Goal: Task Accomplishment & Management: Use online tool/utility

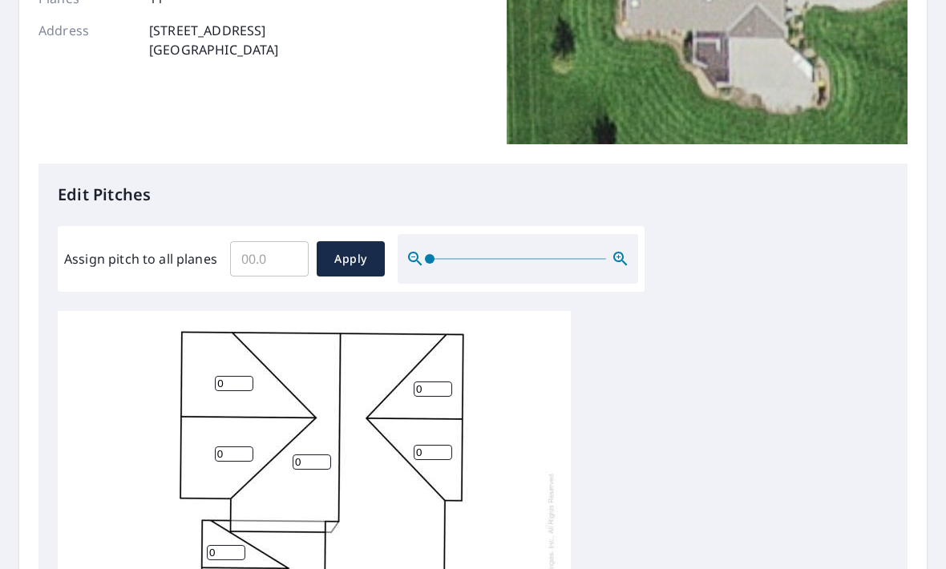
scroll to position [268, 0]
click at [275, 246] on input "Assign pitch to all planes" at bounding box center [269, 258] width 79 height 45
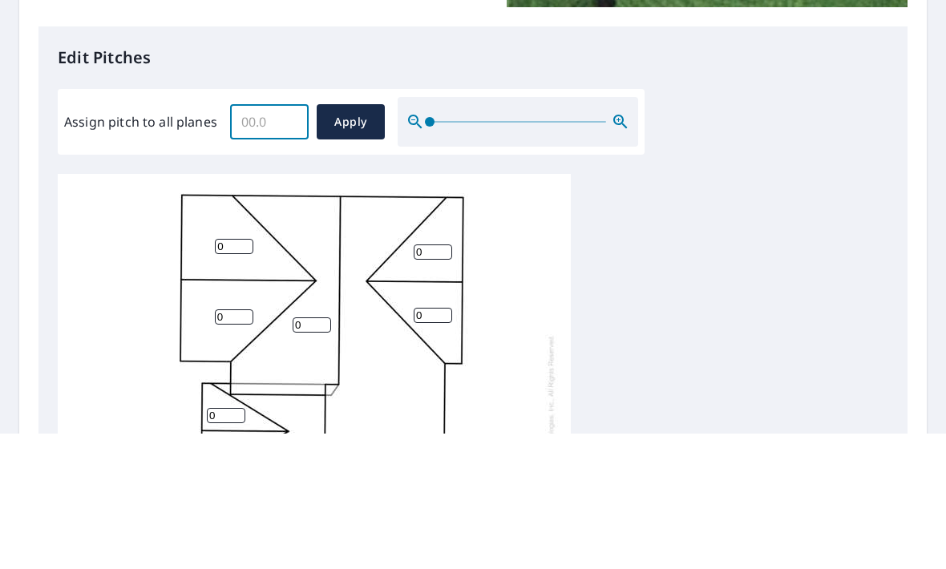
type input "7"
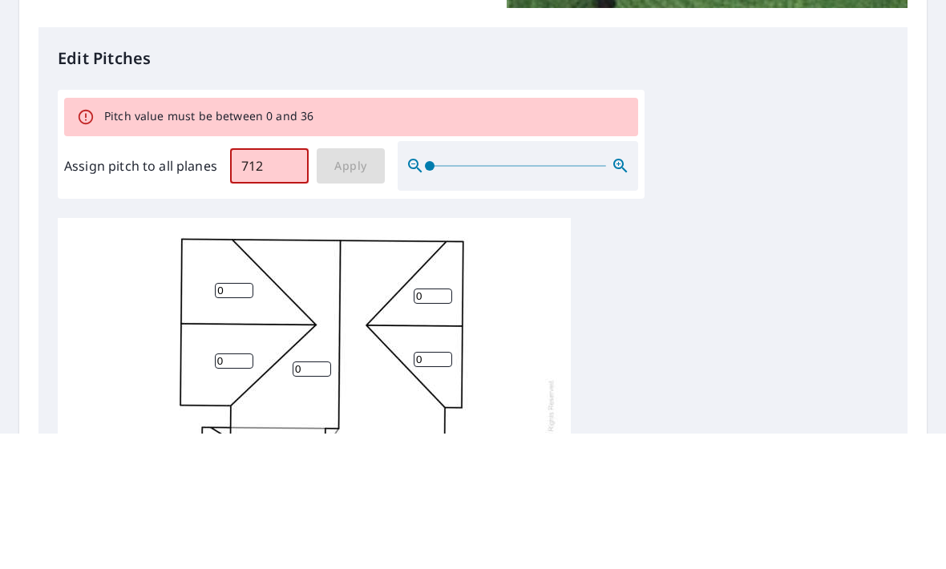
click at [799, 163] on div "Edit Pitches Pitch value must be between 0 and 36 Assign pitch to all planes 71…" at bounding box center [472, 520] width 869 height 714
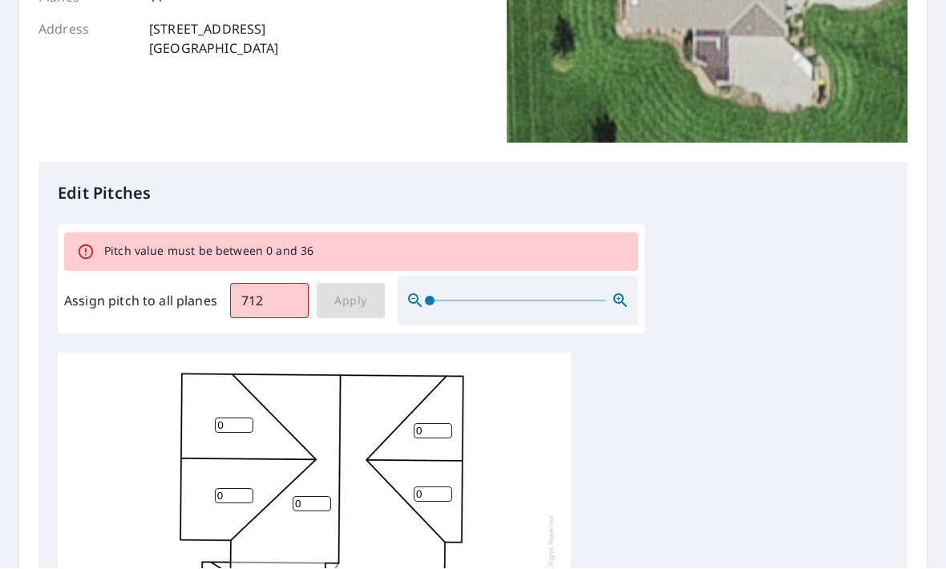
click at [279, 279] on input "712" at bounding box center [269, 301] width 79 height 45
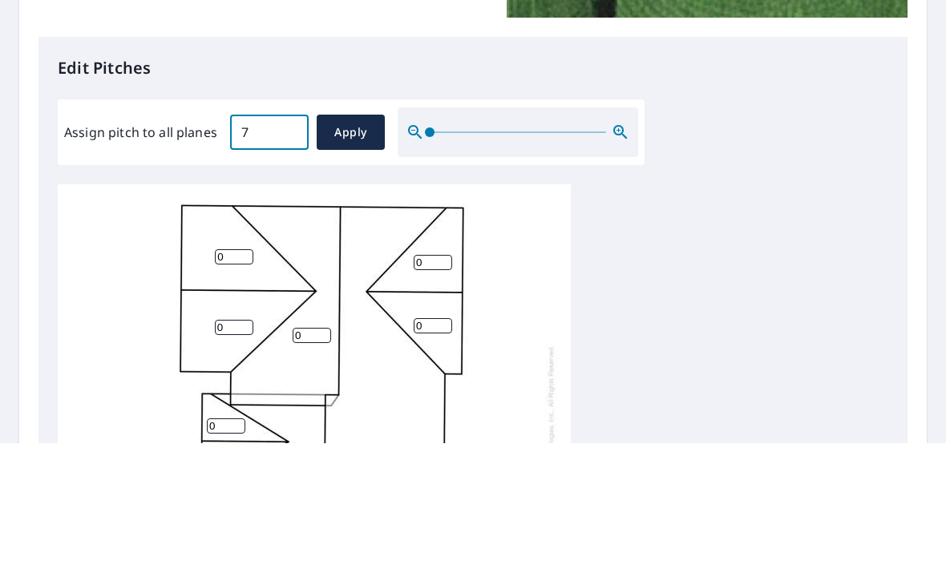
type input "7"
click at [739, 310] on div "0 0 0 0 0 0 0 0 0 0 0" at bounding box center [473, 562] width 831 height 504
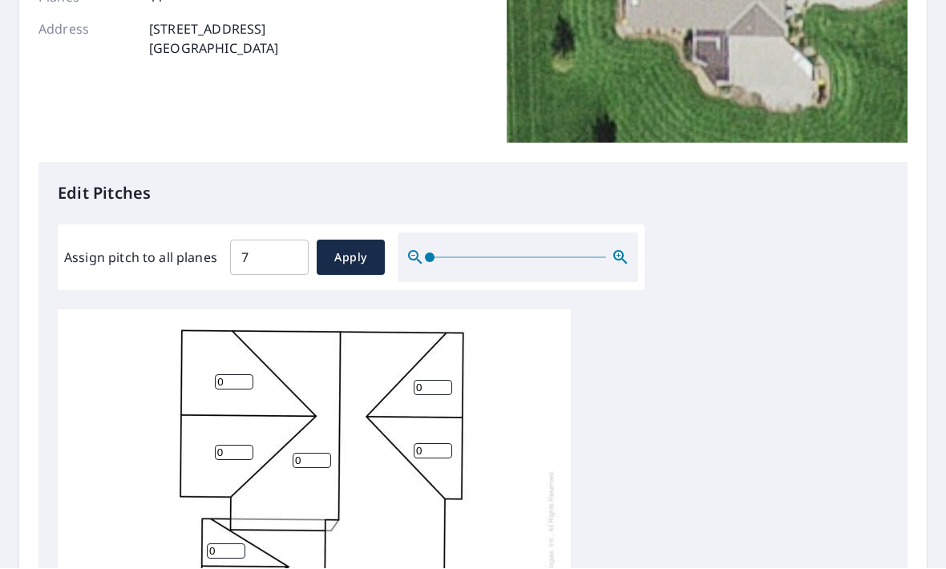
click at [346, 249] on span "Apply" at bounding box center [351, 259] width 42 height 20
type input "7"
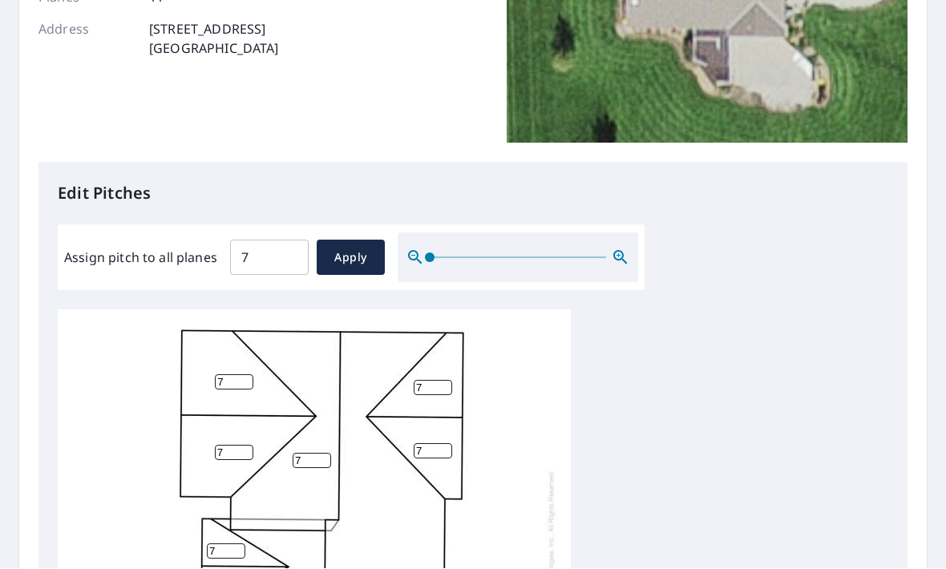
type input "7"
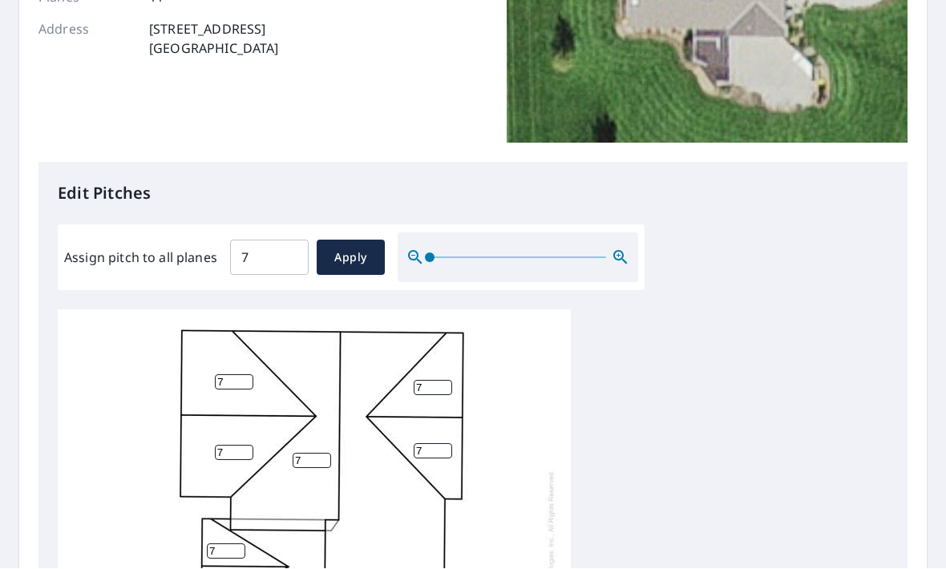
type input "7"
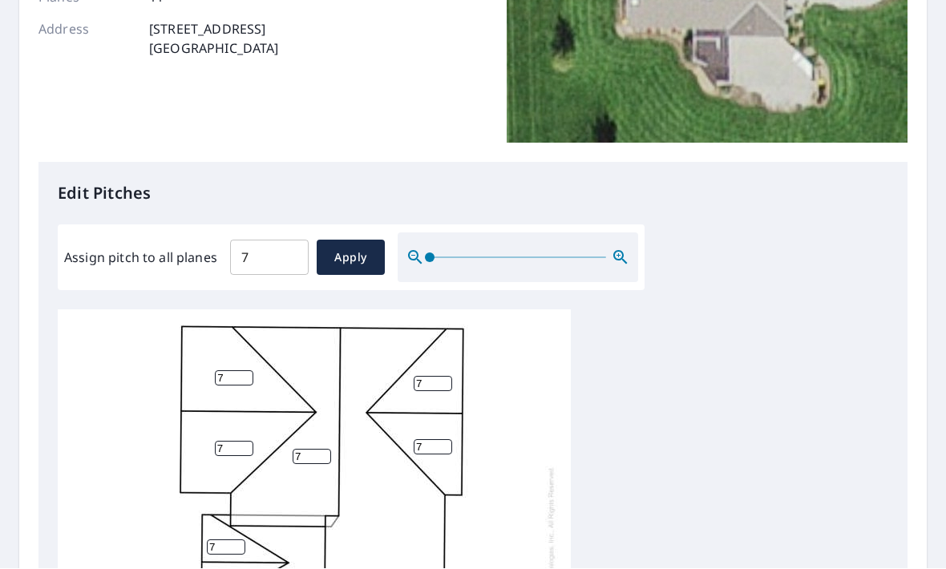
scroll to position [4, 0]
click at [275, 236] on input "7" at bounding box center [269, 258] width 79 height 45
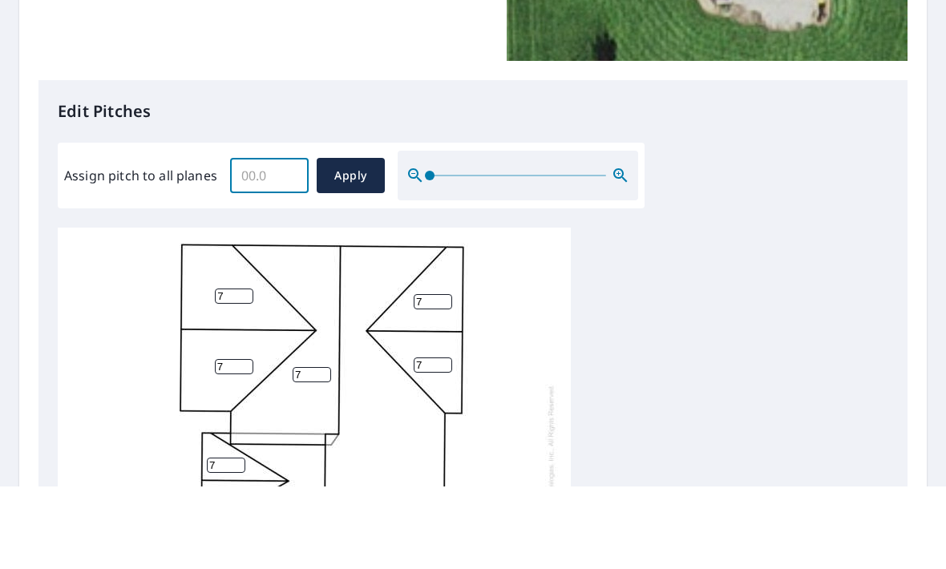
click at [355, 249] on span "Apply" at bounding box center [351, 259] width 42 height 20
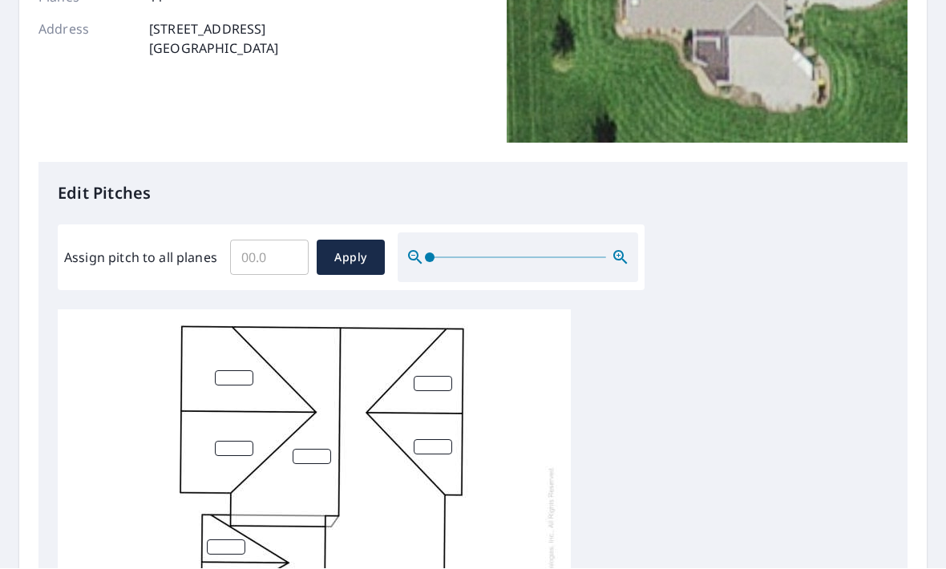
click at [347, 249] on span "Apply" at bounding box center [351, 259] width 42 height 20
click at [284, 236] on input "Assign pitch to all planes" at bounding box center [269, 258] width 79 height 45
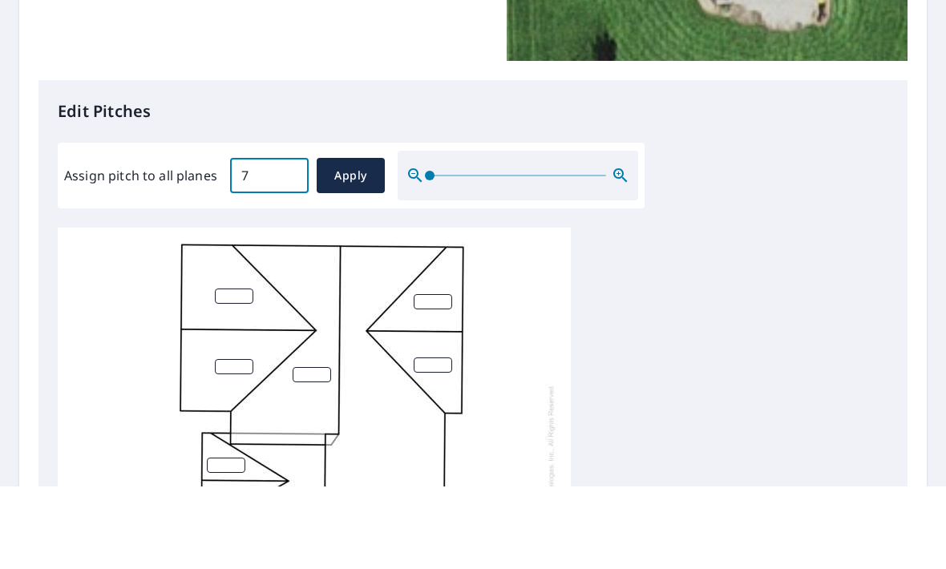
type input "7"
click at [353, 241] on button "Apply" at bounding box center [351, 258] width 68 height 35
type input "7"
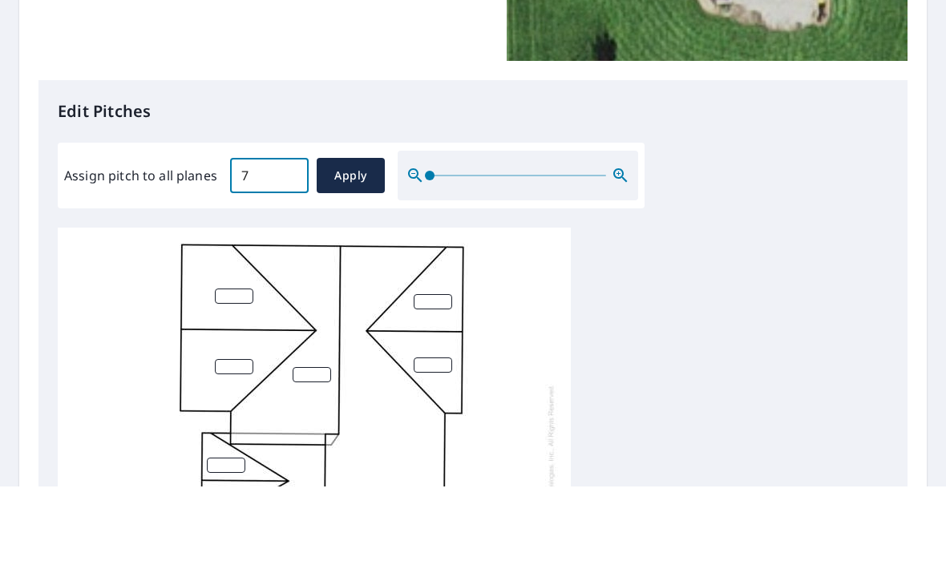
type input "7"
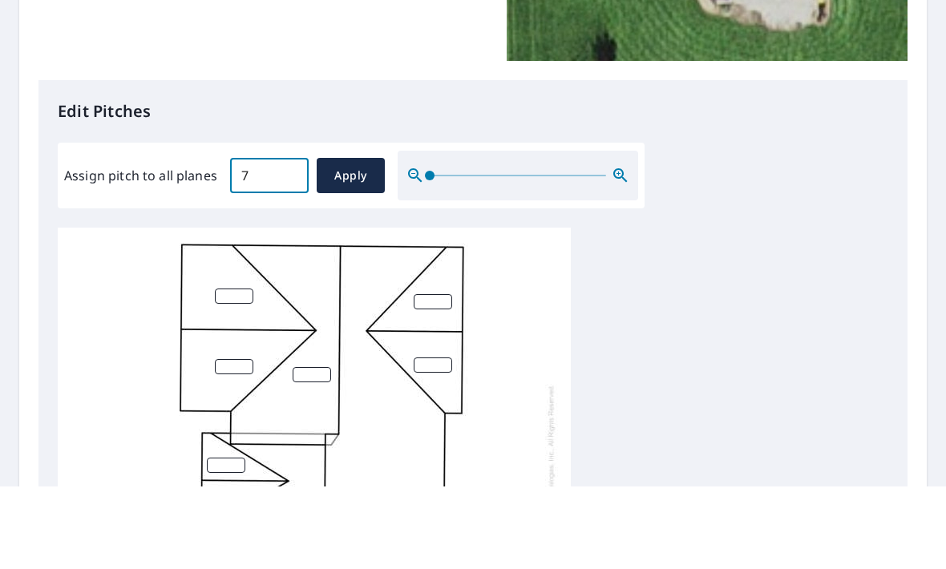
type input "7"
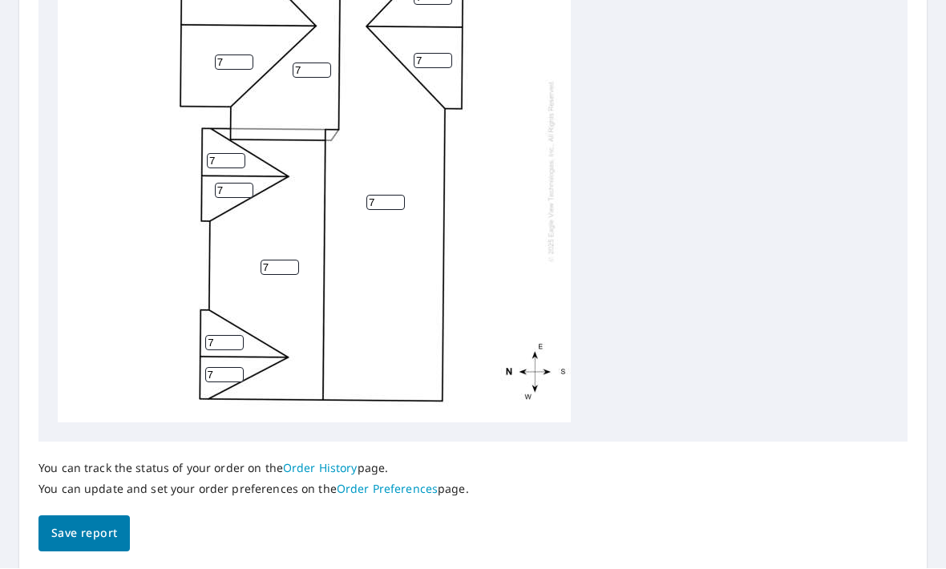
scroll to position [0, 0]
click at [237, 184] on input "7" at bounding box center [234, 191] width 38 height 15
type input "9"
click at [224, 154] on input "7" at bounding box center [226, 161] width 38 height 15
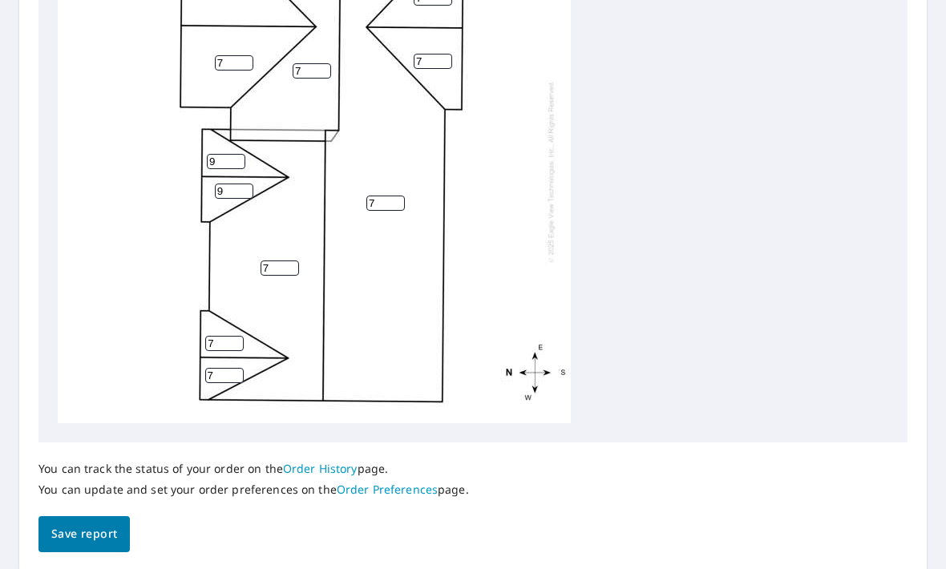
type input "9"
click at [678, 112] on div "7 7 7 7 7 7 7 9 7 9 7" at bounding box center [473, 172] width 831 height 504
click at [228, 368] on input "7" at bounding box center [224, 375] width 38 height 15
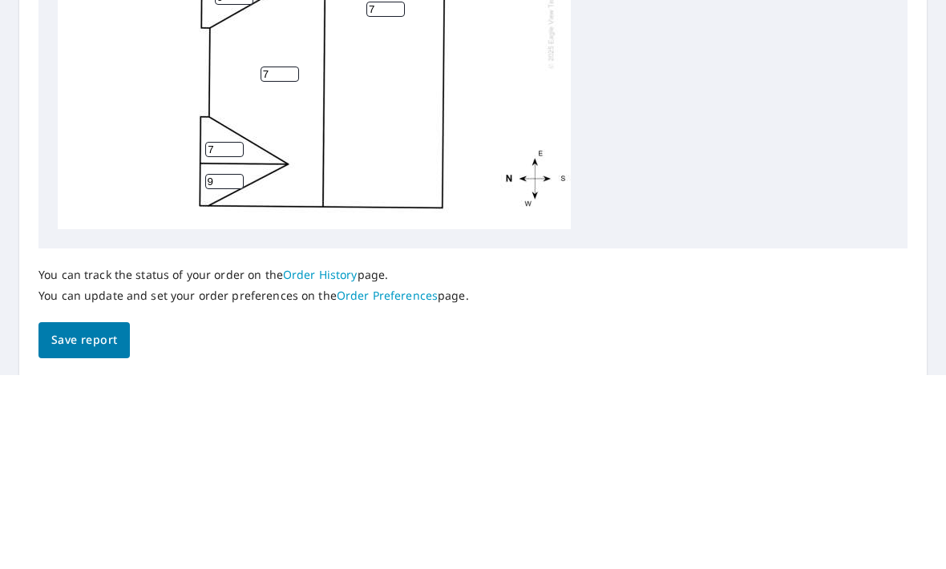
type input "9"
click at [229, 336] on input "7" at bounding box center [224, 343] width 38 height 15
type input "9"
click at [741, 111] on div "7 7 7 7 7 7 7 9 9 9 9" at bounding box center [473, 172] width 831 height 504
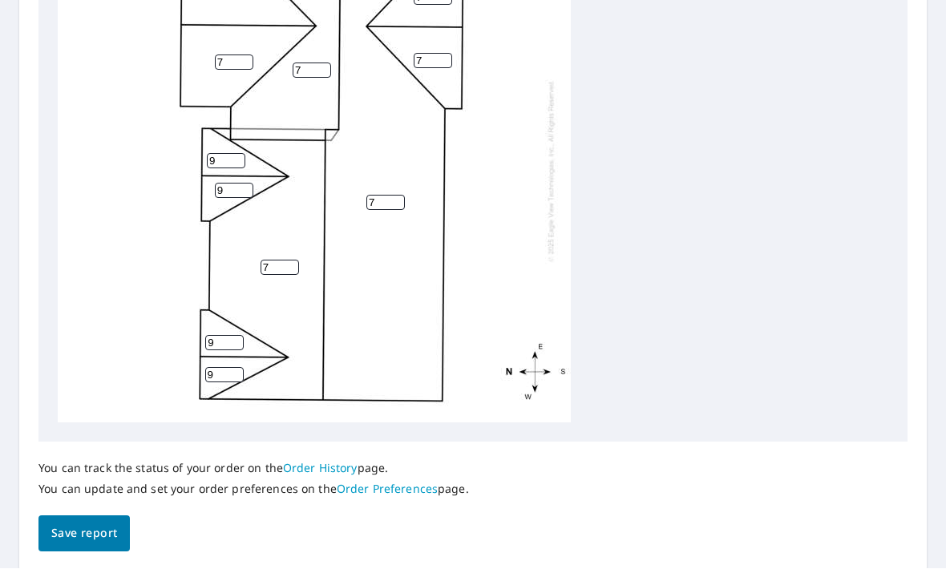
click at [91, 524] on span "Save report" at bounding box center [84, 534] width 66 height 20
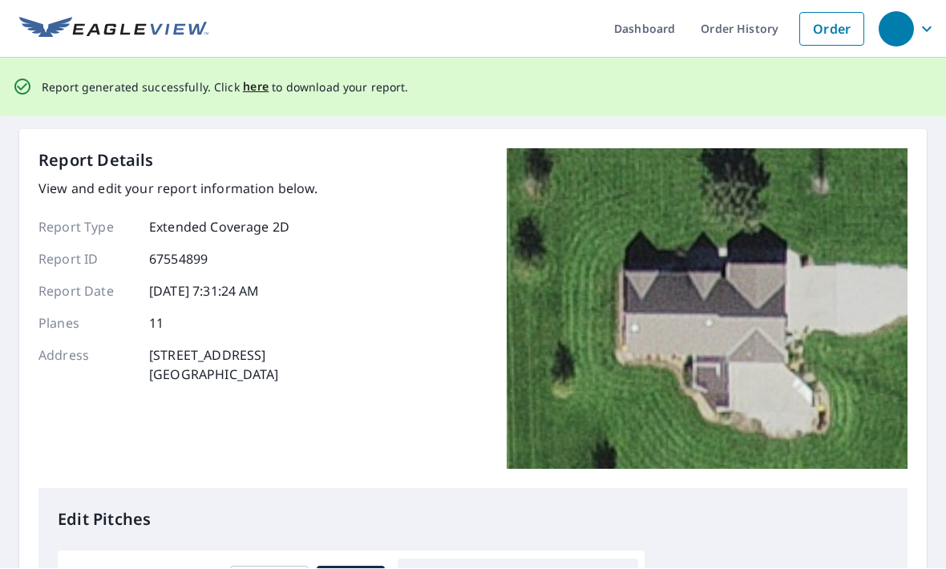
scroll to position [0, 0]
